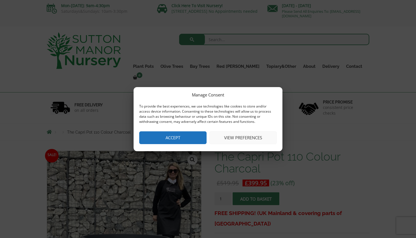
click at [193, 139] on button "Accept" at bounding box center [172, 137] width 67 height 13
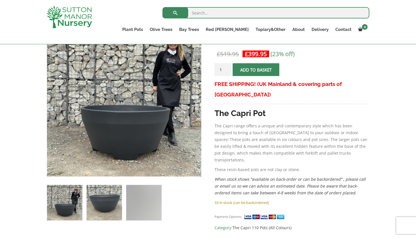
scroll to position [112, 0]
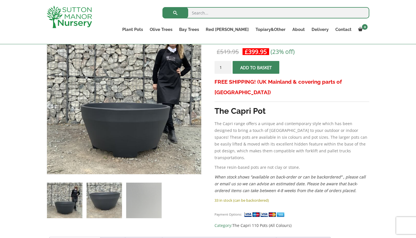
click at [98, 211] on img at bounding box center [104, 199] width 35 height 35
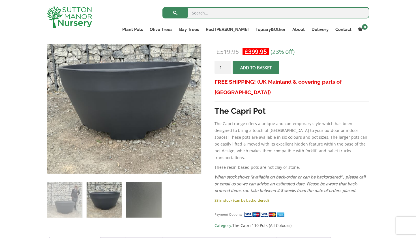
click at [139, 204] on img at bounding box center [143, 199] width 35 height 35
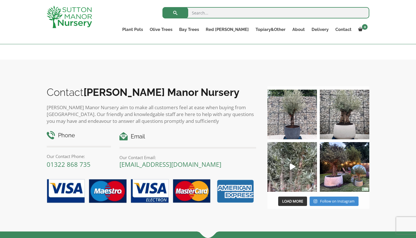
scroll to position [503, 0]
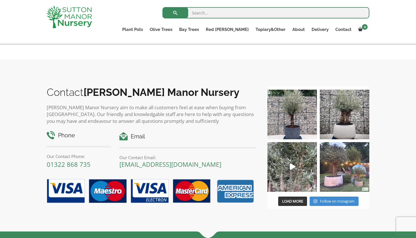
click at [332, 178] on img at bounding box center [345, 167] width 50 height 50
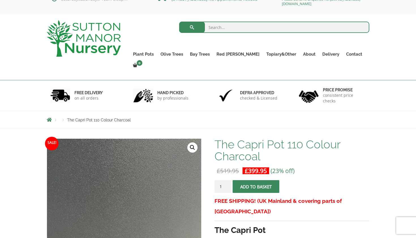
scroll to position [13, 0]
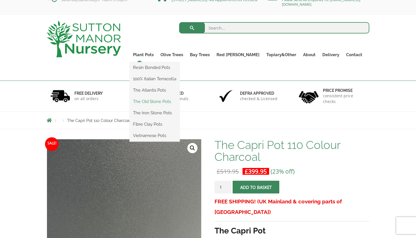
click at [164, 101] on link "The Old Stone Pots" at bounding box center [155, 101] width 50 height 8
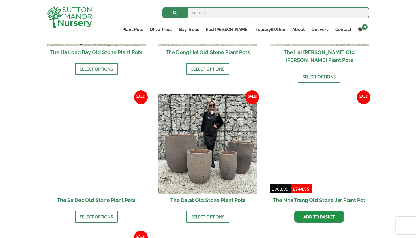
scroll to position [298, 0]
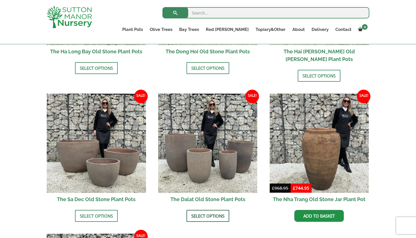
click at [203, 210] on link "Select options" at bounding box center [208, 216] width 43 height 12
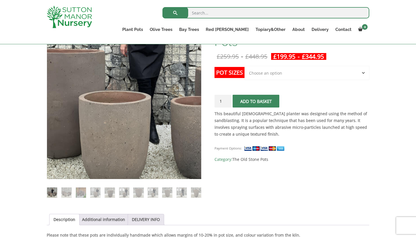
scroll to position [107, 0]
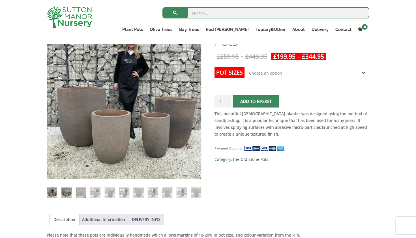
click at [64, 192] on img at bounding box center [66, 192] width 10 height 10
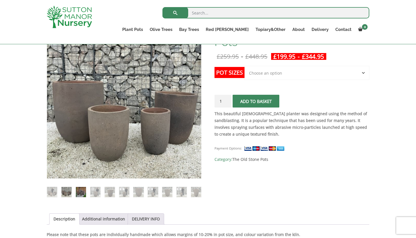
click at [81, 190] on img at bounding box center [81, 192] width 10 height 10
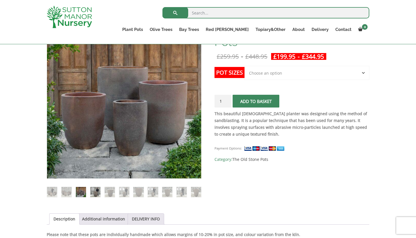
click at [93, 191] on img at bounding box center [95, 192] width 10 height 10
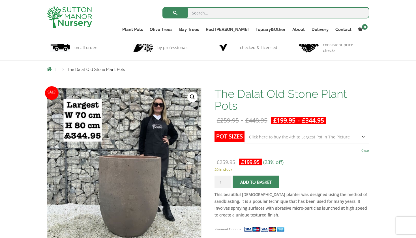
scroll to position [44, 0]
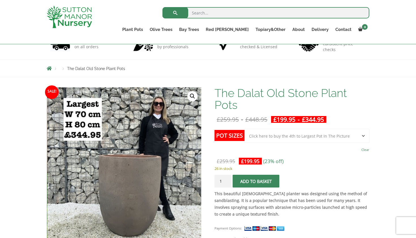
select select "Click here to buy the Largest pot In The Picture"
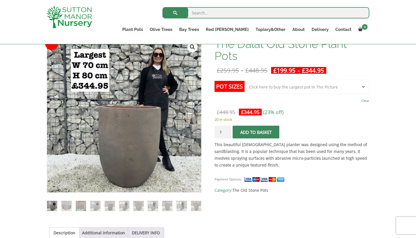
scroll to position [93, 0]
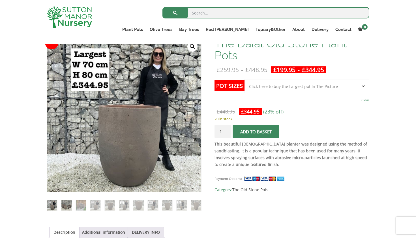
click at [64, 207] on img at bounding box center [66, 205] width 10 height 10
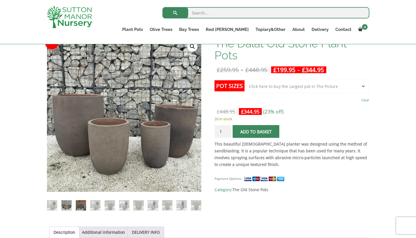
click at [81, 206] on img at bounding box center [81, 205] width 10 height 10
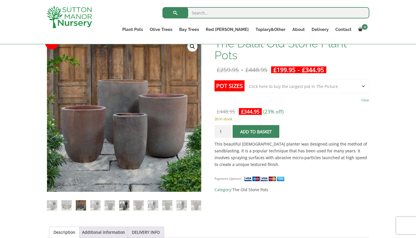
click at [124, 202] on img at bounding box center [124, 205] width 10 height 10
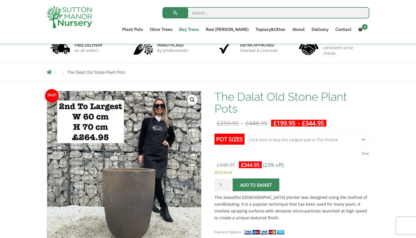
scroll to position [45, 0]
